Goal: Task Accomplishment & Management: Use online tool/utility

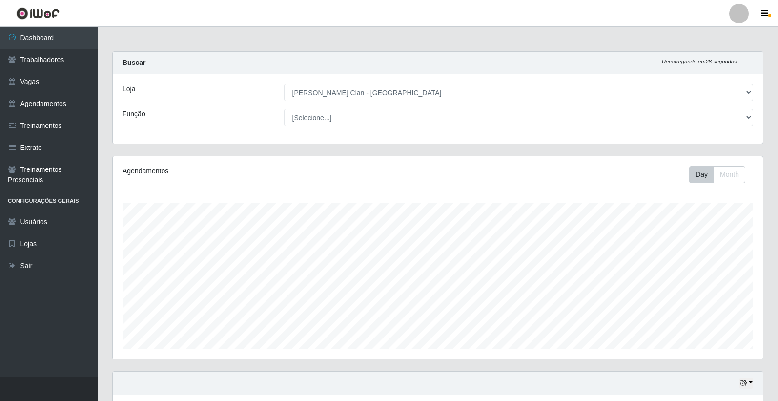
select select "452"
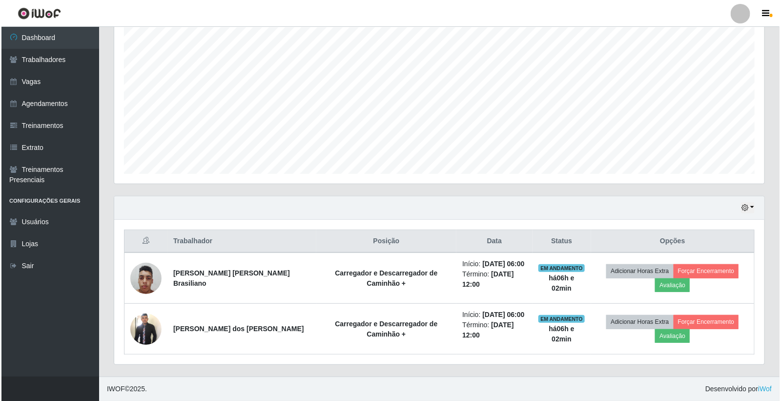
scroll to position [202, 650]
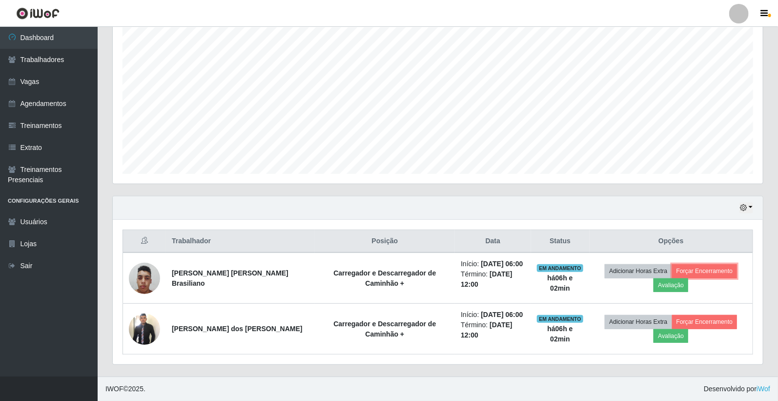
click at [702, 271] on button "Forçar Encerramento" at bounding box center [704, 271] width 65 height 14
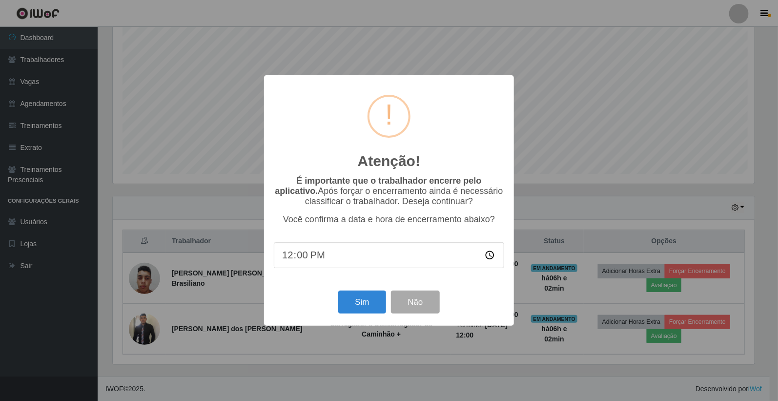
scroll to position [202, 644]
click at [354, 299] on button "Sim" at bounding box center [363, 301] width 47 height 23
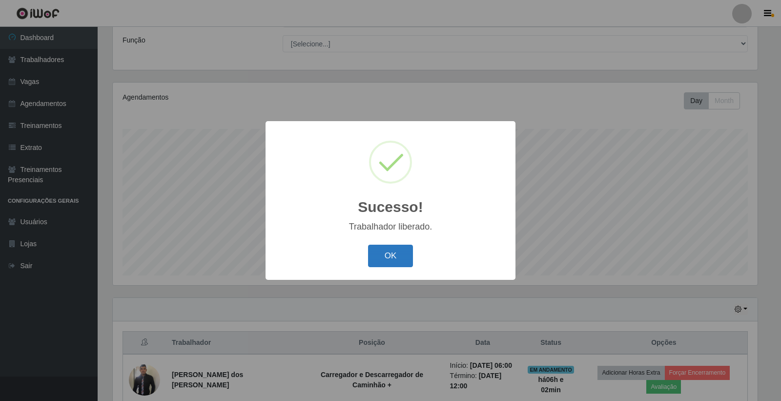
click at [394, 256] on button "OK" at bounding box center [390, 256] width 45 height 23
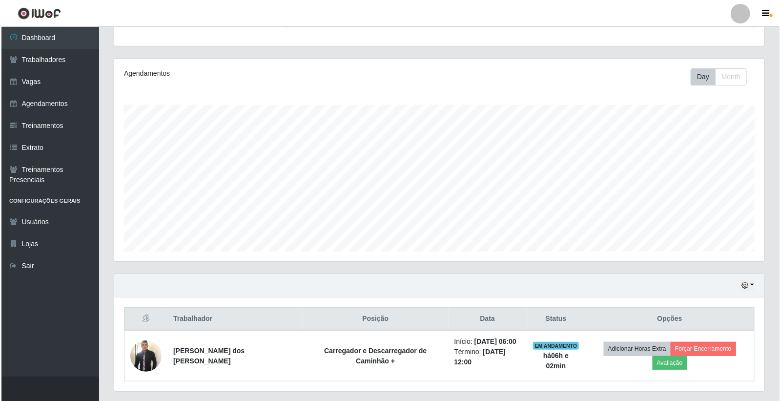
scroll to position [117, 0]
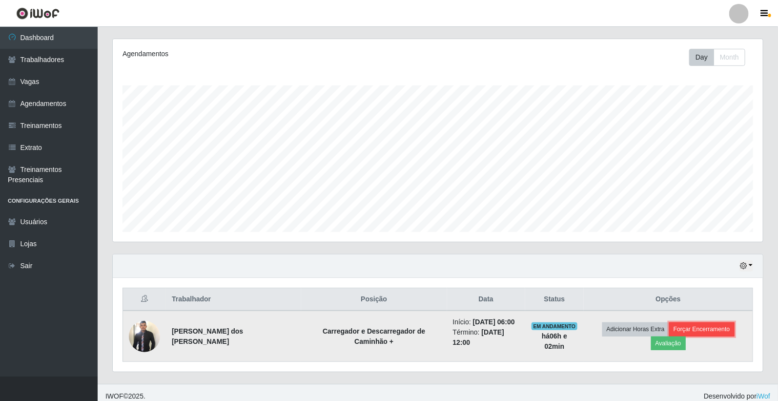
click at [690, 331] on button "Forçar Encerramento" at bounding box center [701, 329] width 65 height 14
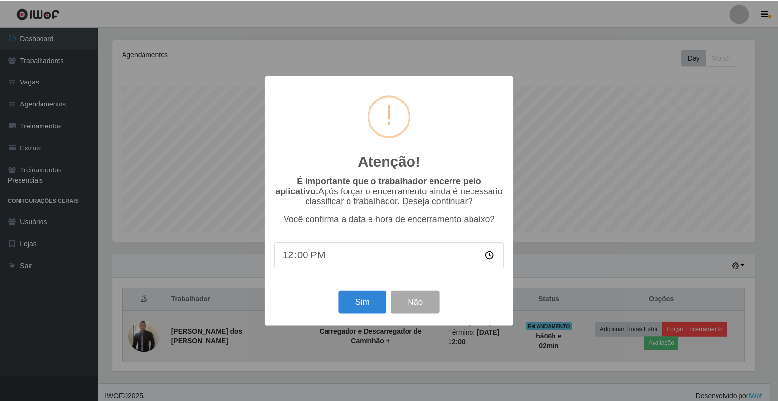
scroll to position [202, 644]
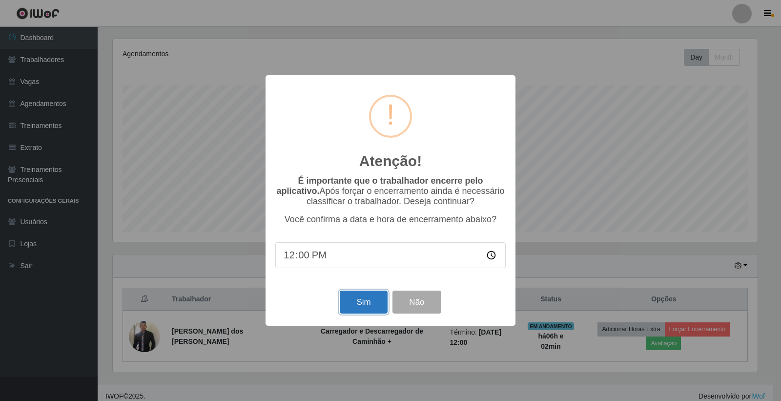
click at [359, 306] on button "Sim" at bounding box center [363, 301] width 47 height 23
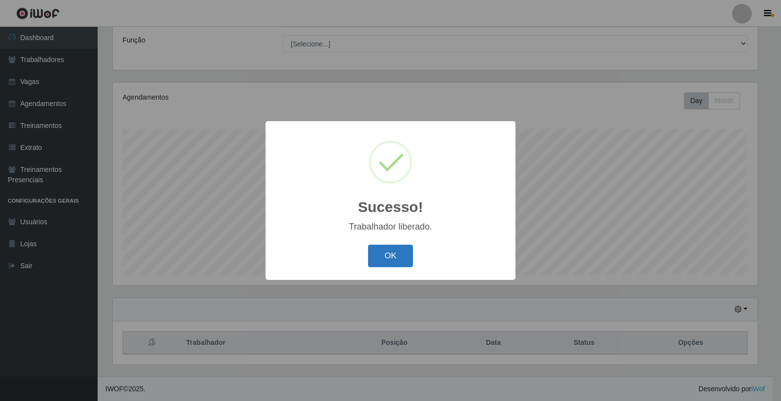
click at [390, 248] on button "OK" at bounding box center [390, 256] width 45 height 23
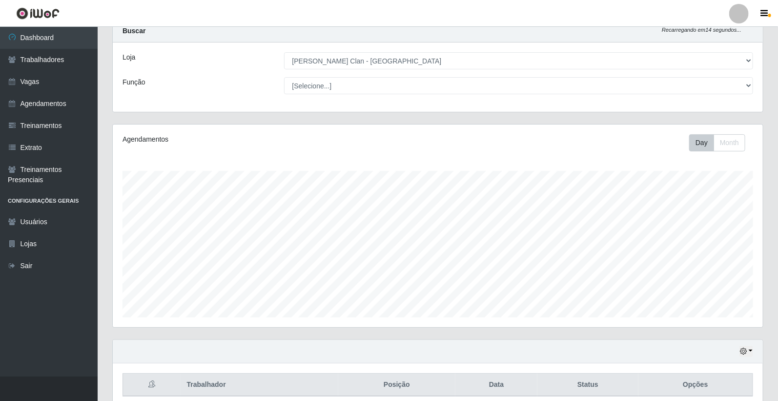
scroll to position [0, 0]
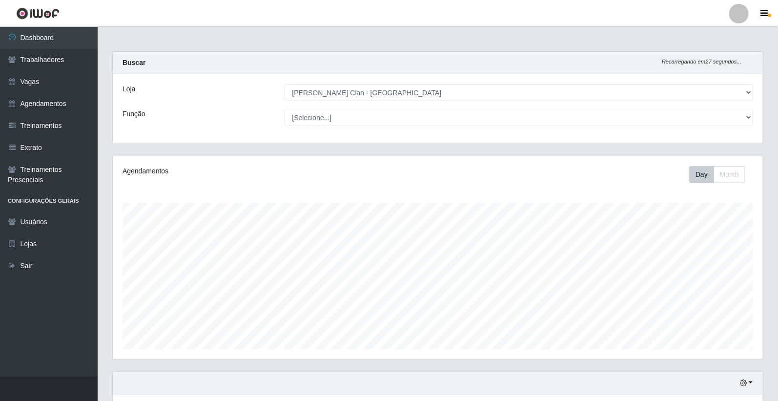
click at [477, 128] on div "Loja [Selecione...] Leite Clan - Bayeux Função [Selecione...] ASG ASG + Carrega…" at bounding box center [438, 108] width 650 height 69
click at [26, 101] on link "Agendamentos" at bounding box center [49, 104] width 98 height 22
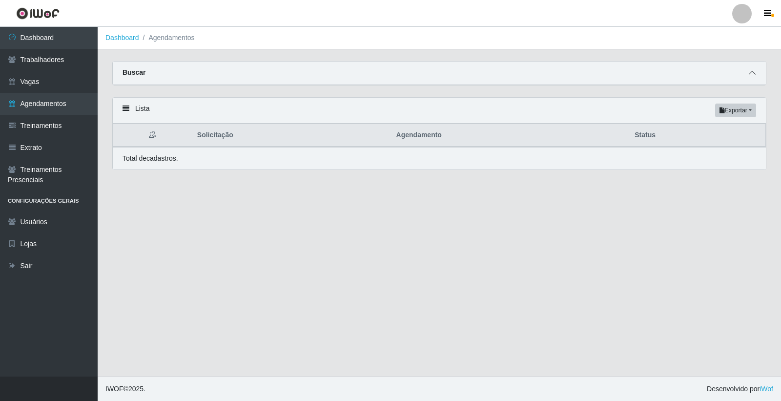
click at [753, 72] on icon at bounding box center [752, 72] width 7 height 7
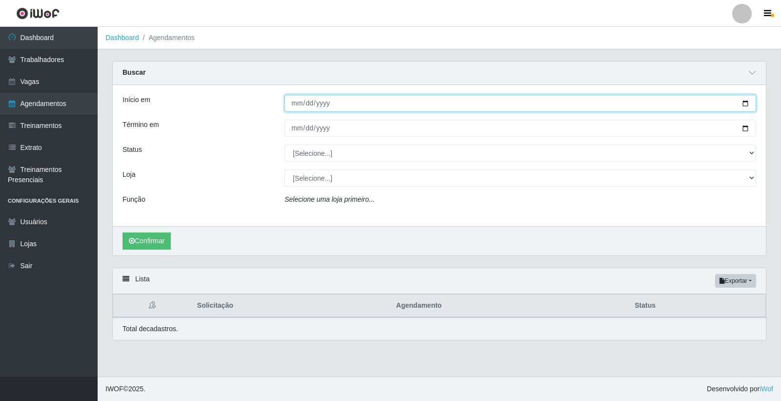
click at [296, 104] on input "Início em" at bounding box center [520, 103] width 471 height 17
type input "[DATE]"
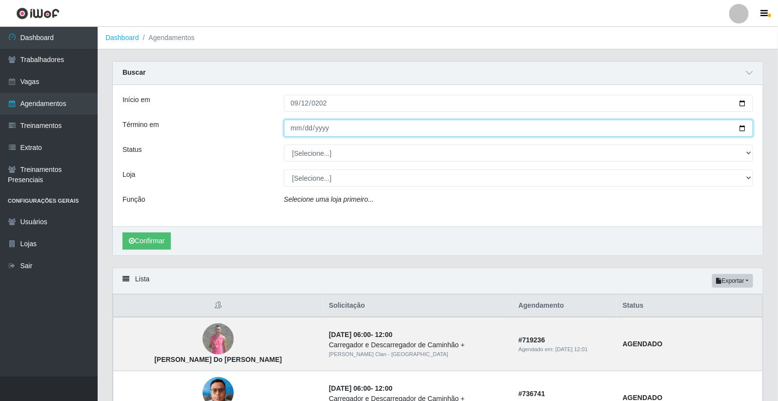
click at [295, 127] on input "Término em" at bounding box center [518, 128] width 469 height 17
type input "[DATE]"
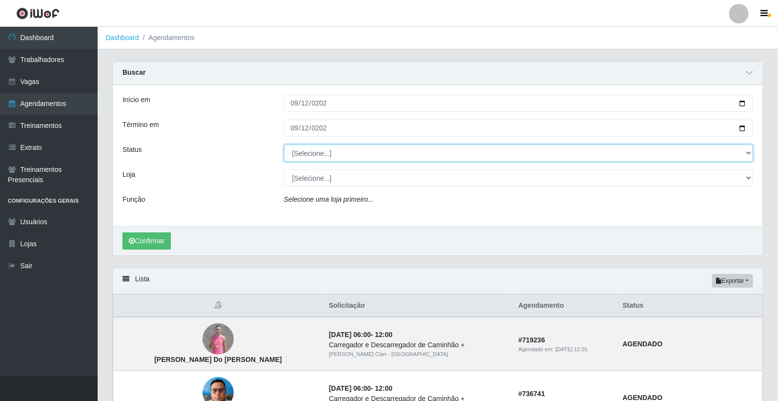
click at [325, 154] on select "[Selecione...] AGENDADO AGUARDANDO LIBERAR EM ANDAMENTO EM REVISÃO FINALIZADO C…" at bounding box center [518, 152] width 469 height 17
select select "AGENDADO"
click at [284, 144] on select "[Selecione...] AGENDADO AGUARDANDO LIBERAR EM ANDAMENTO EM REVISÃO FINALIZADO C…" at bounding box center [518, 152] width 469 height 17
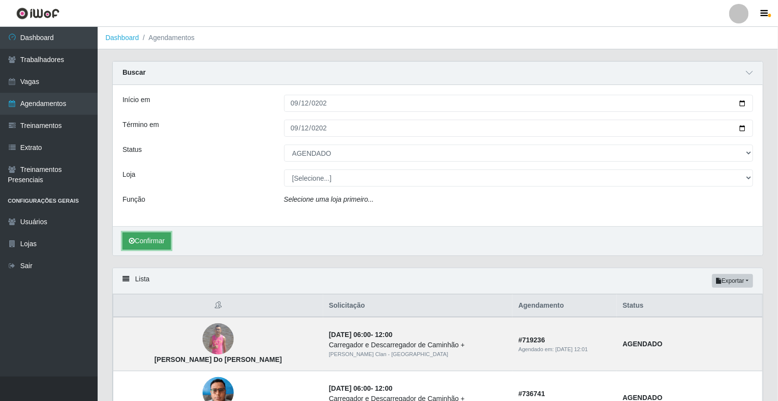
click at [142, 240] on button "Confirmar" at bounding box center [146, 240] width 48 height 17
